Goal: Find specific fact

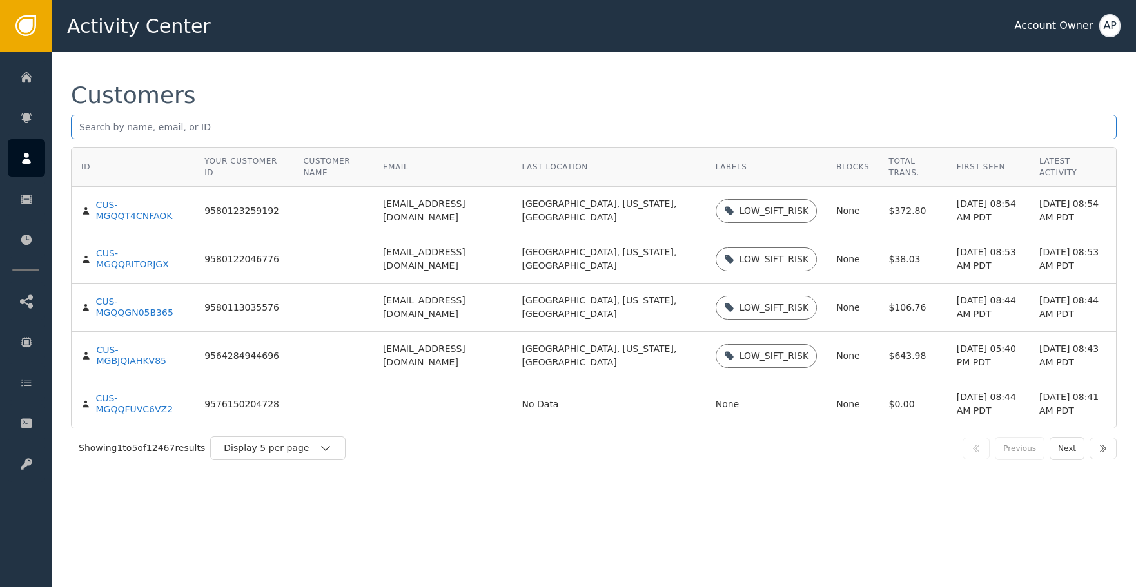
drag, startPoint x: 148, startPoint y: 118, endPoint x: 152, endPoint y: 126, distance: 8.7
click at [151, 121] on input "text" at bounding box center [594, 127] width 1046 height 25
paste input "413 [GEOGRAPHIC_DATA]"
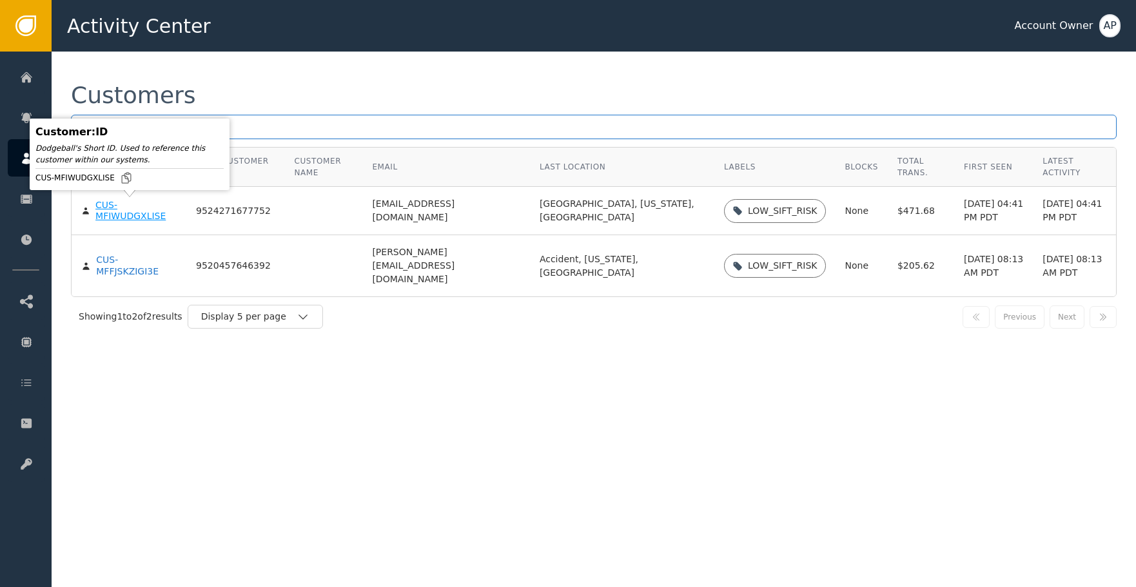
type input "savage"
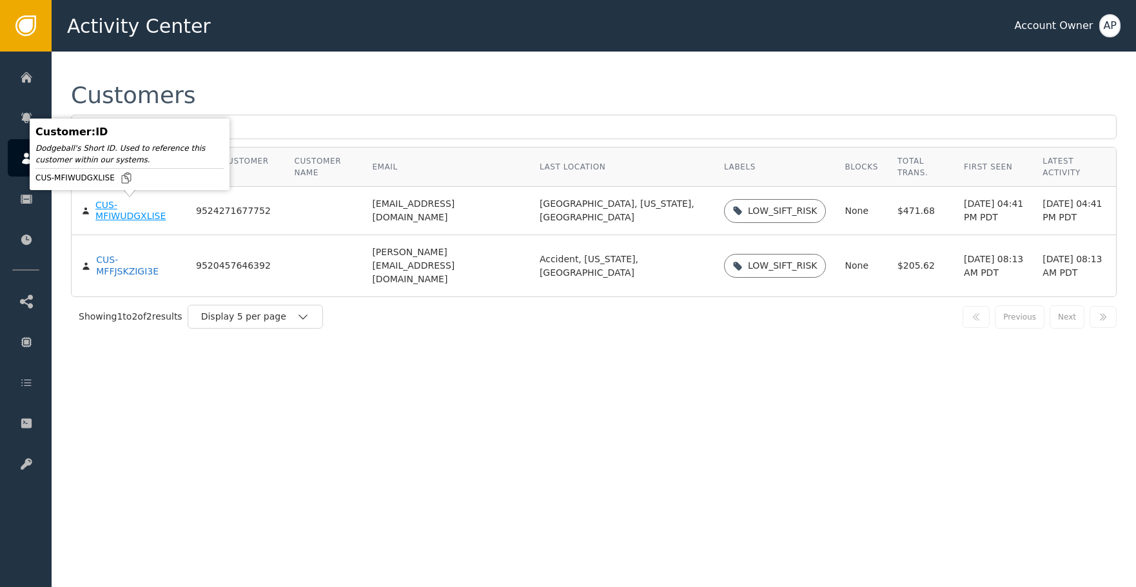
click at [141, 215] on div "CUS-MFIWUDGXLISE" at bounding box center [135, 211] width 81 height 23
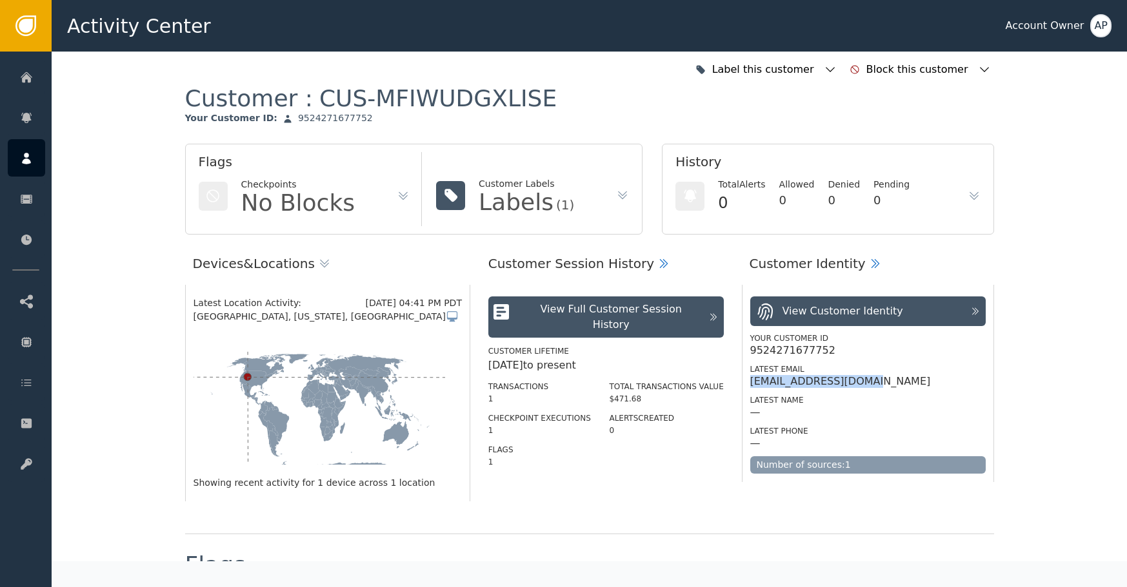
drag, startPoint x: 874, startPoint y: 385, endPoint x: 743, endPoint y: 373, distance: 131.5
click at [742, 376] on div "View Customer Identity Your Customer ID 9524271677752 Latest Email [EMAIL_ADDRE…" at bounding box center [868, 383] width 252 height 197
copy div "[EMAIL_ADDRESS][DOMAIN_NAME]"
